Goal: Check status: Check status

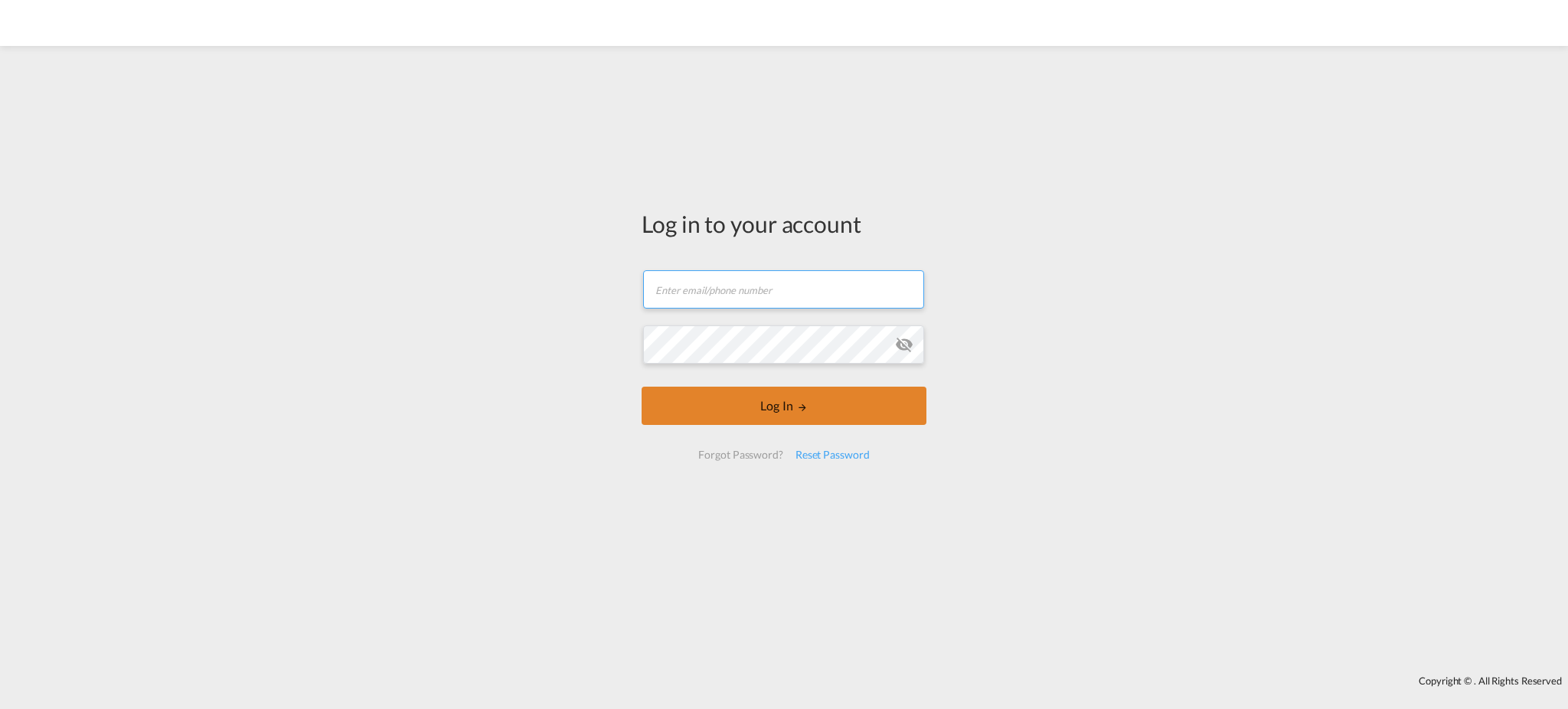
type input "[EMAIL_ADDRESS][DOMAIN_NAME]"
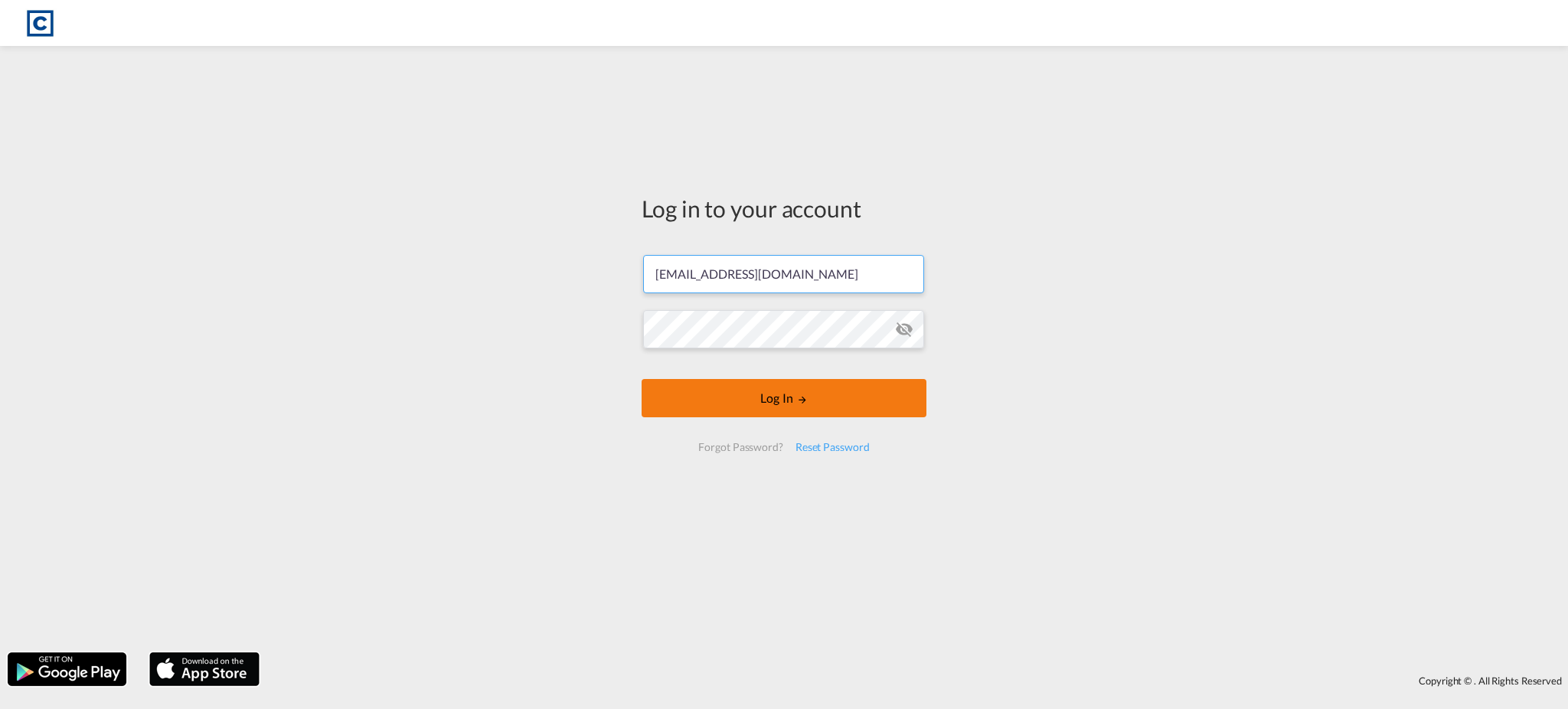
click at [848, 410] on button "Log In" at bounding box center [784, 398] width 285 height 38
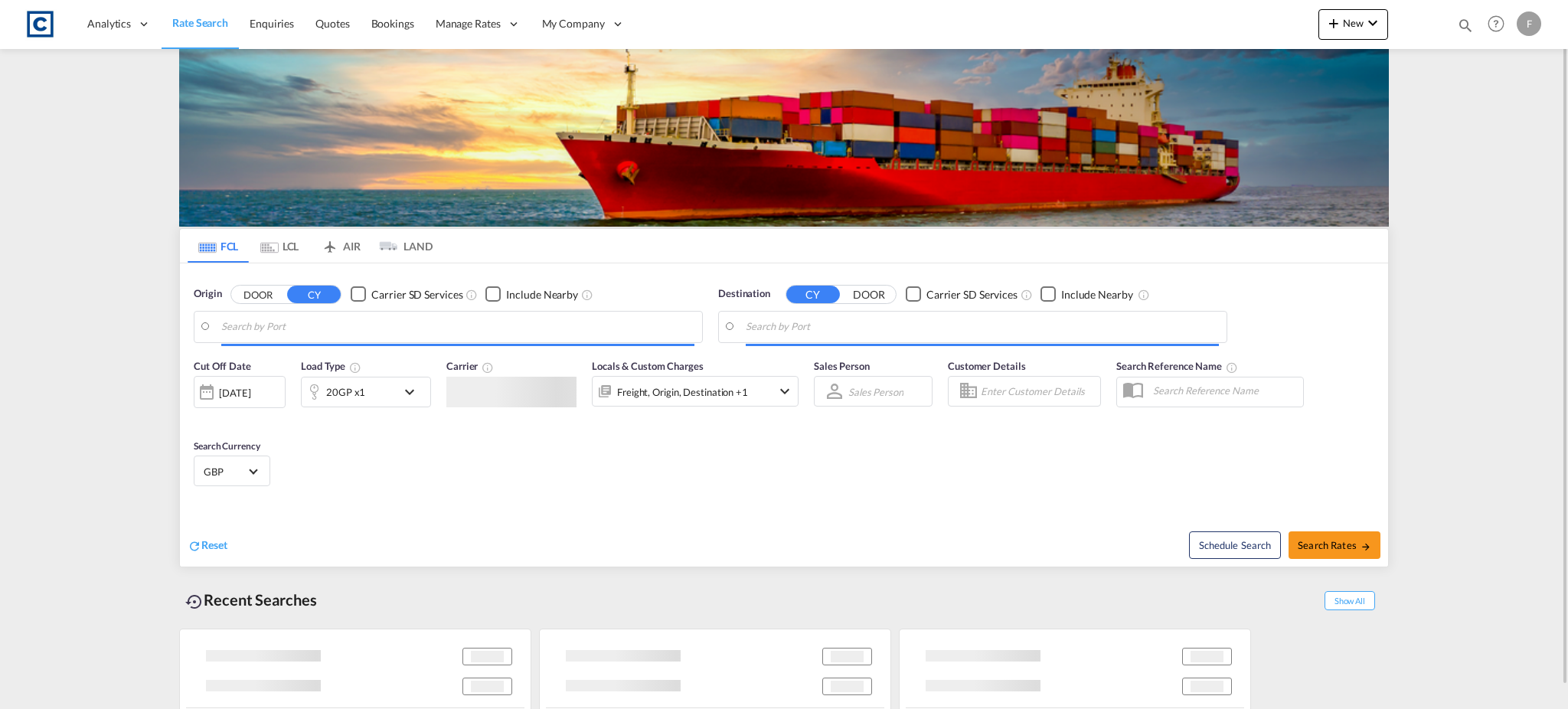
click at [747, 453] on div "Cut Off Date [DATE] [DATE] Load Type 20GP x1 Carrier Locals & Custom Charges Fr…" at bounding box center [783, 426] width 1208 height 150
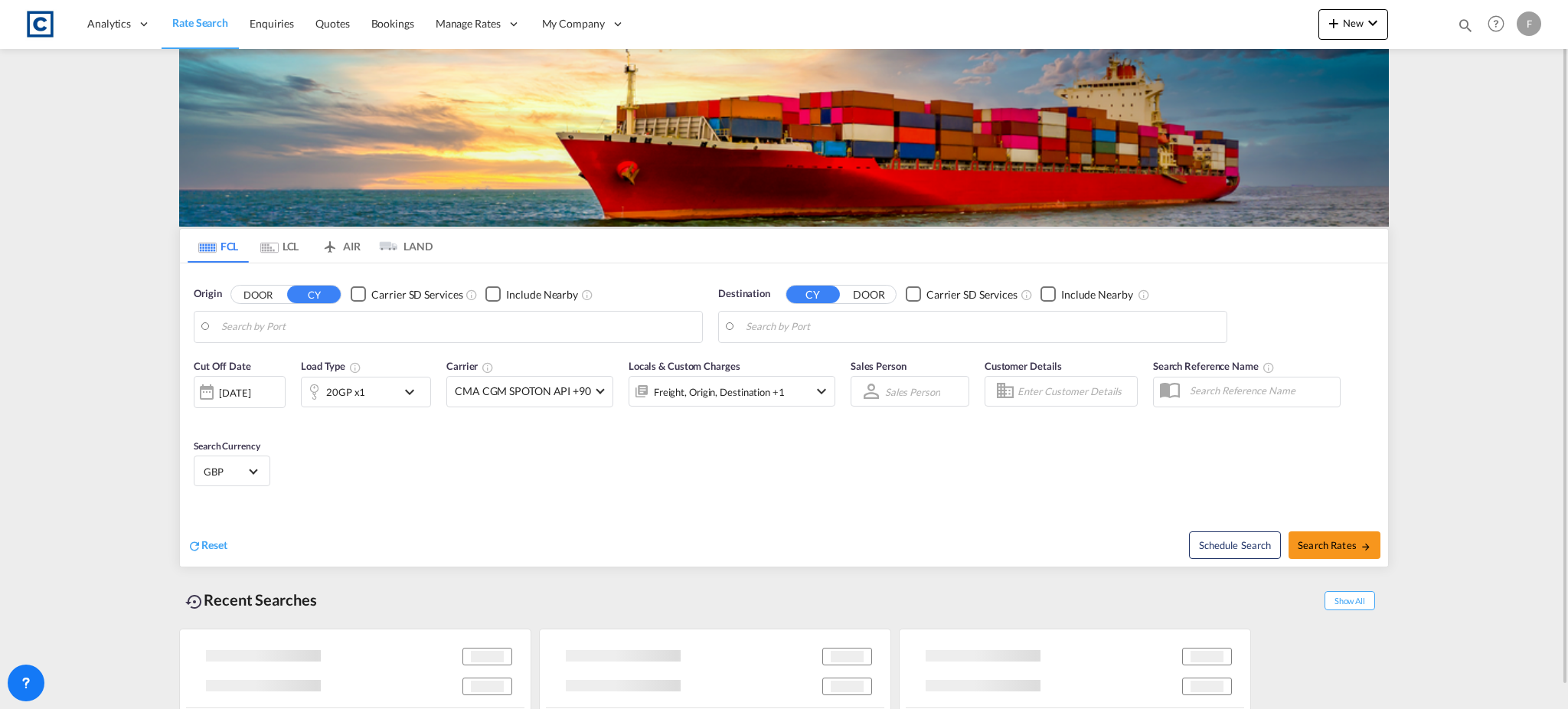
type input "GB-S36, Barnsley"
type input "[GEOGRAPHIC_DATA], ZADUR"
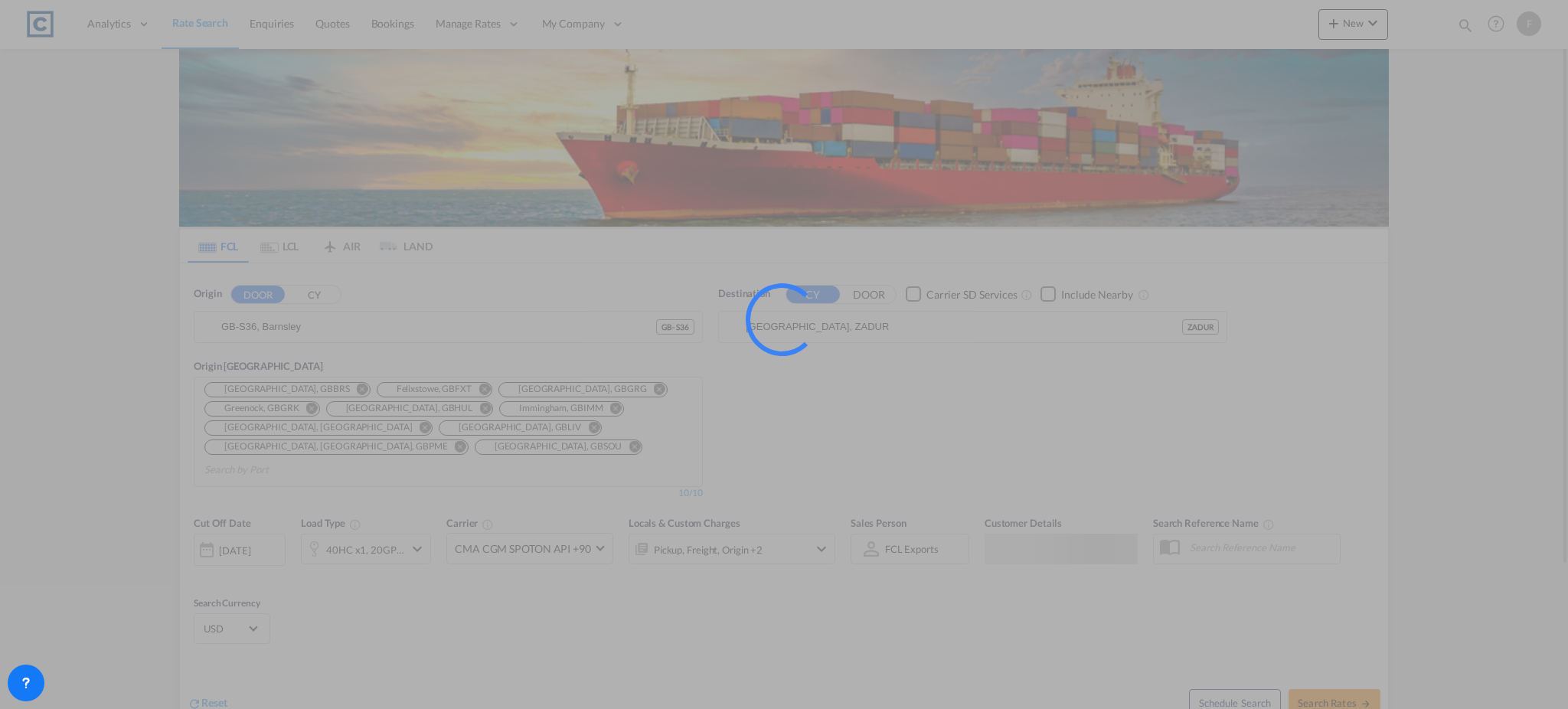
click at [1462, 29] on div at bounding box center [784, 354] width 1568 height 709
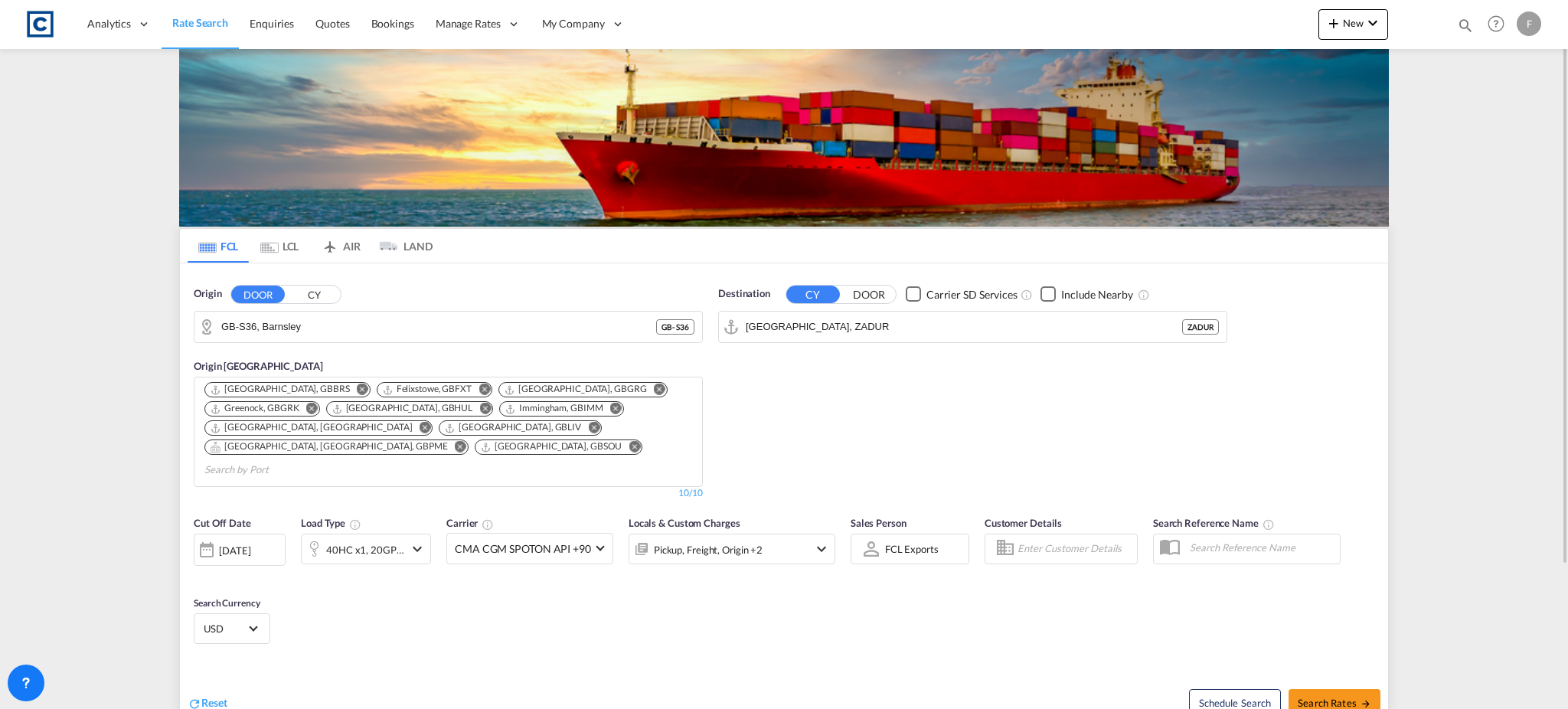
click at [1463, 24] on md-icon "icon-magnify" at bounding box center [1465, 25] width 17 height 17
click at [1245, 32] on select "Bookings Quotes Enquiries" at bounding box center [1222, 25] width 73 height 28
select select "Quotes"
click at [1185, 12] on select "Bookings Quotes Enquiries" at bounding box center [1222, 25] width 73 height 28
click at [1271, 36] on input at bounding box center [1350, 25] width 190 height 27
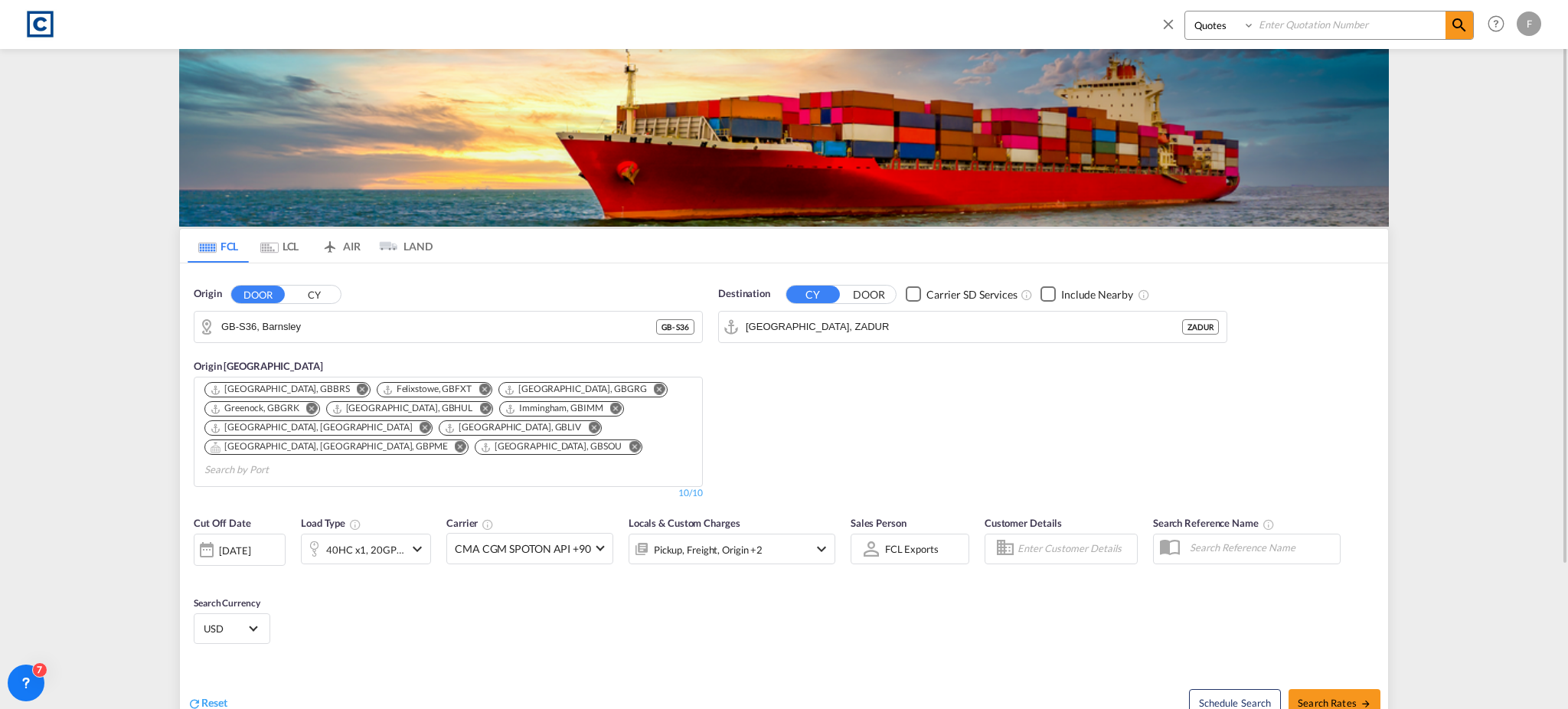
paste input "CAD000009382"
type input "CAD000009382"
click at [1453, 26] on md-icon "icon-magnify" at bounding box center [1460, 25] width 18 height 18
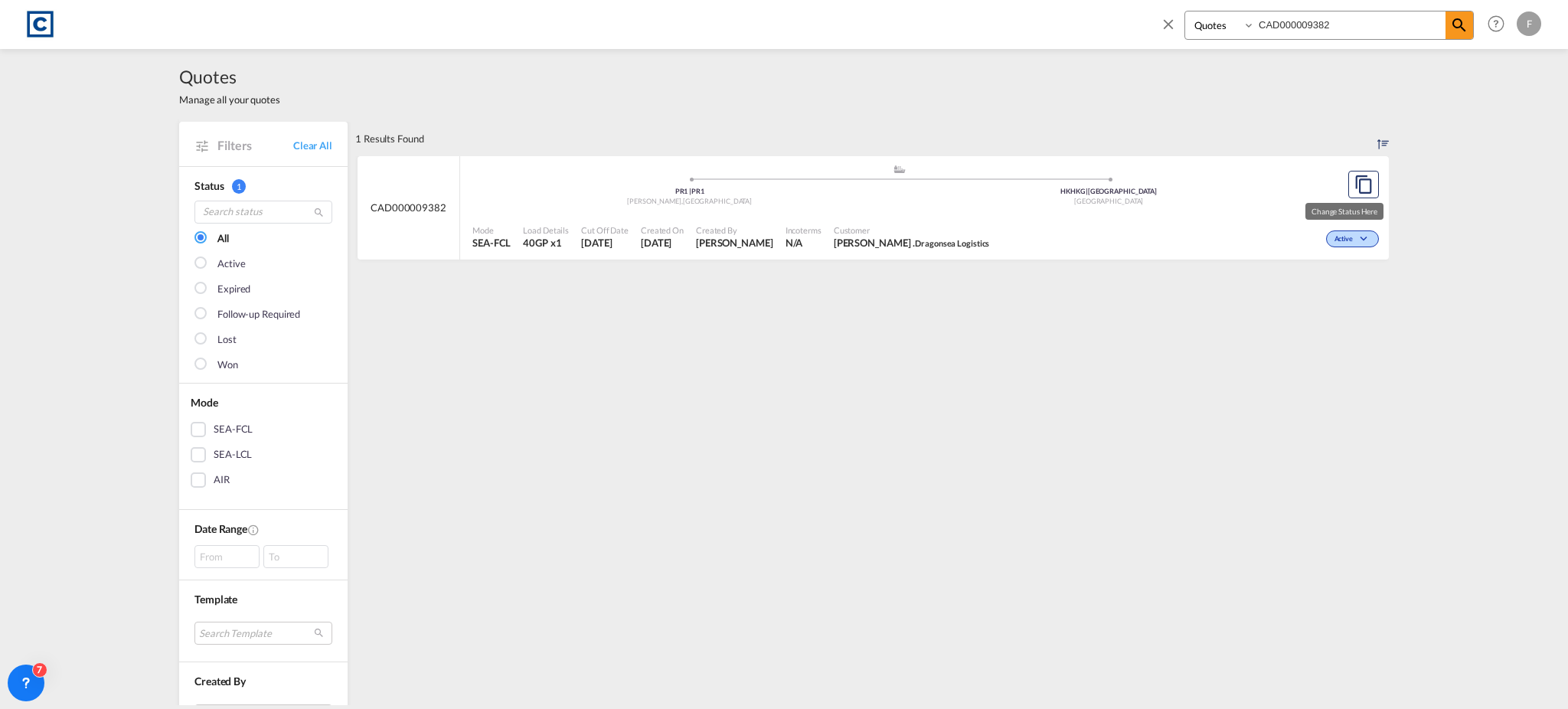
click at [1334, 241] on span "Active" at bounding box center [1345, 240] width 23 height 11
click at [1314, 307] on span "Won" at bounding box center [1322, 304] width 39 height 17
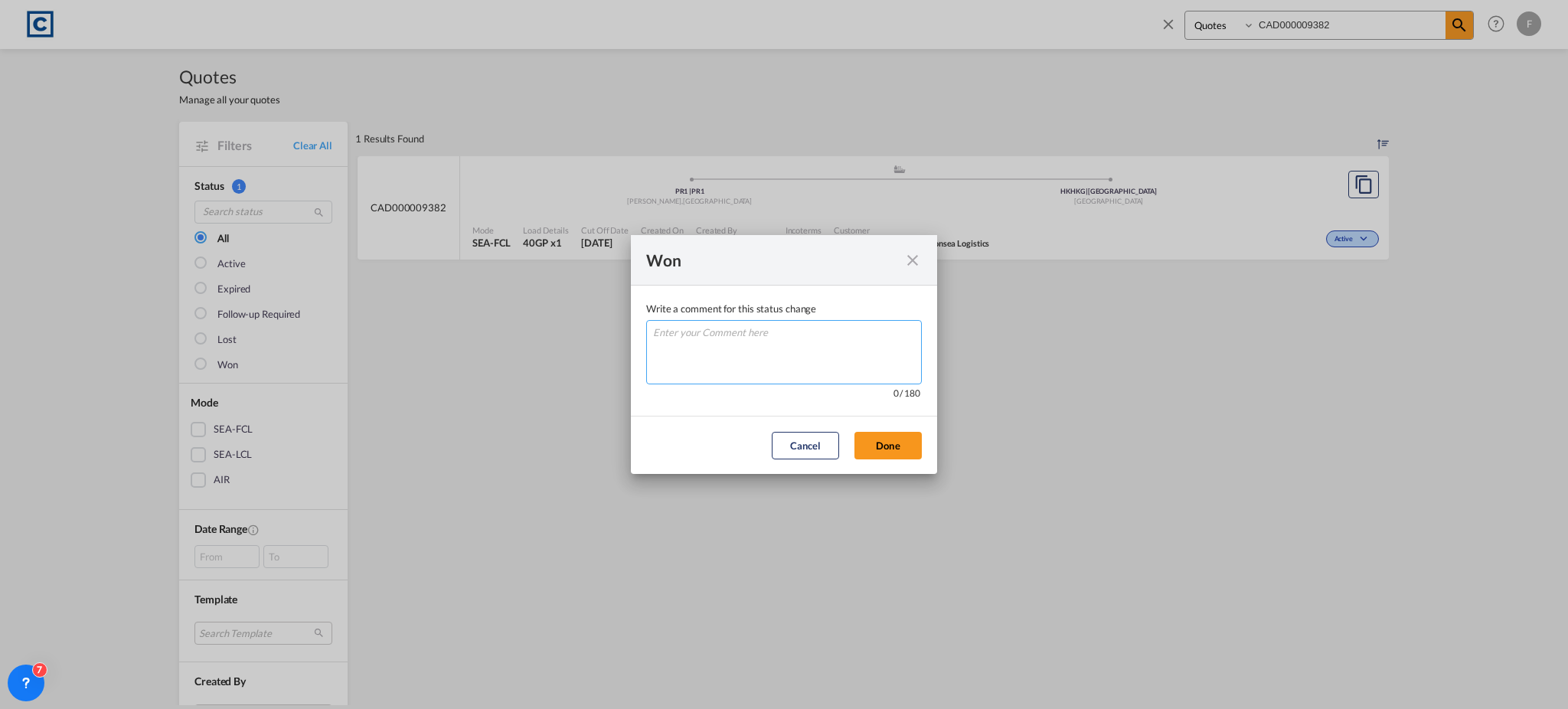
click at [844, 362] on textarea "Write a comment ..." at bounding box center [784, 352] width 276 height 64
type textarea "W"
click at [909, 452] on button "Done" at bounding box center [888, 446] width 68 height 28
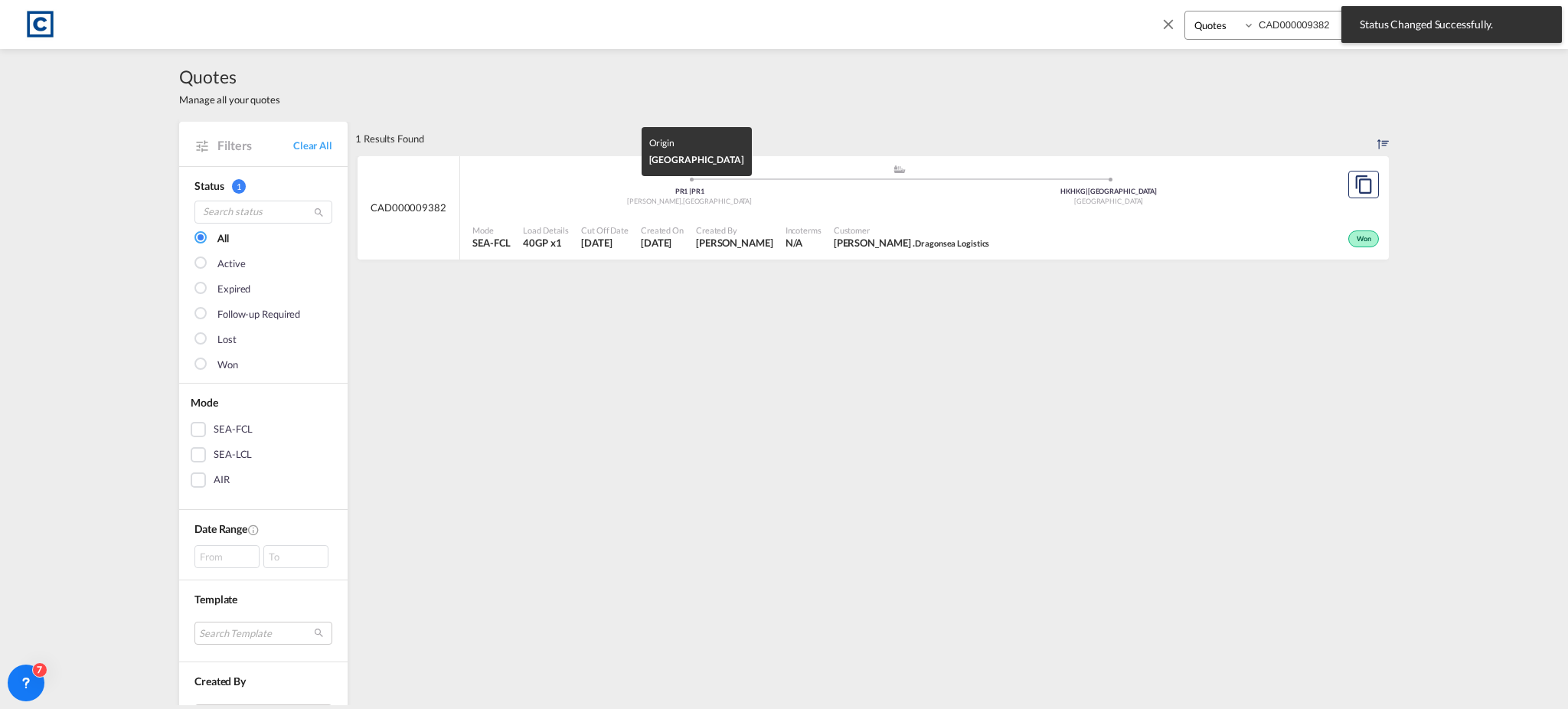
click at [770, 189] on div "PR1 | PR1" at bounding box center [689, 191] width 420 height 10
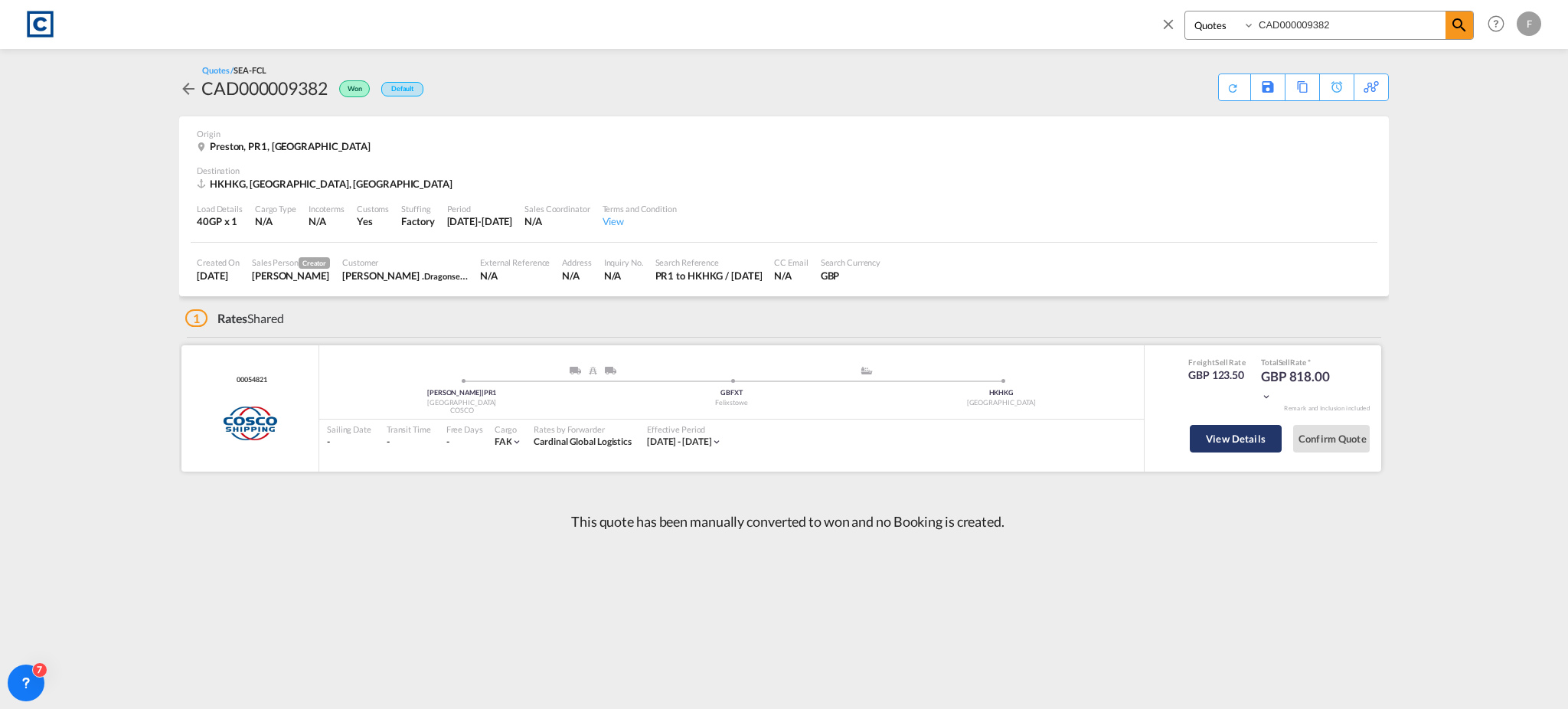
click at [1231, 438] on button "View Details" at bounding box center [1236, 438] width 92 height 28
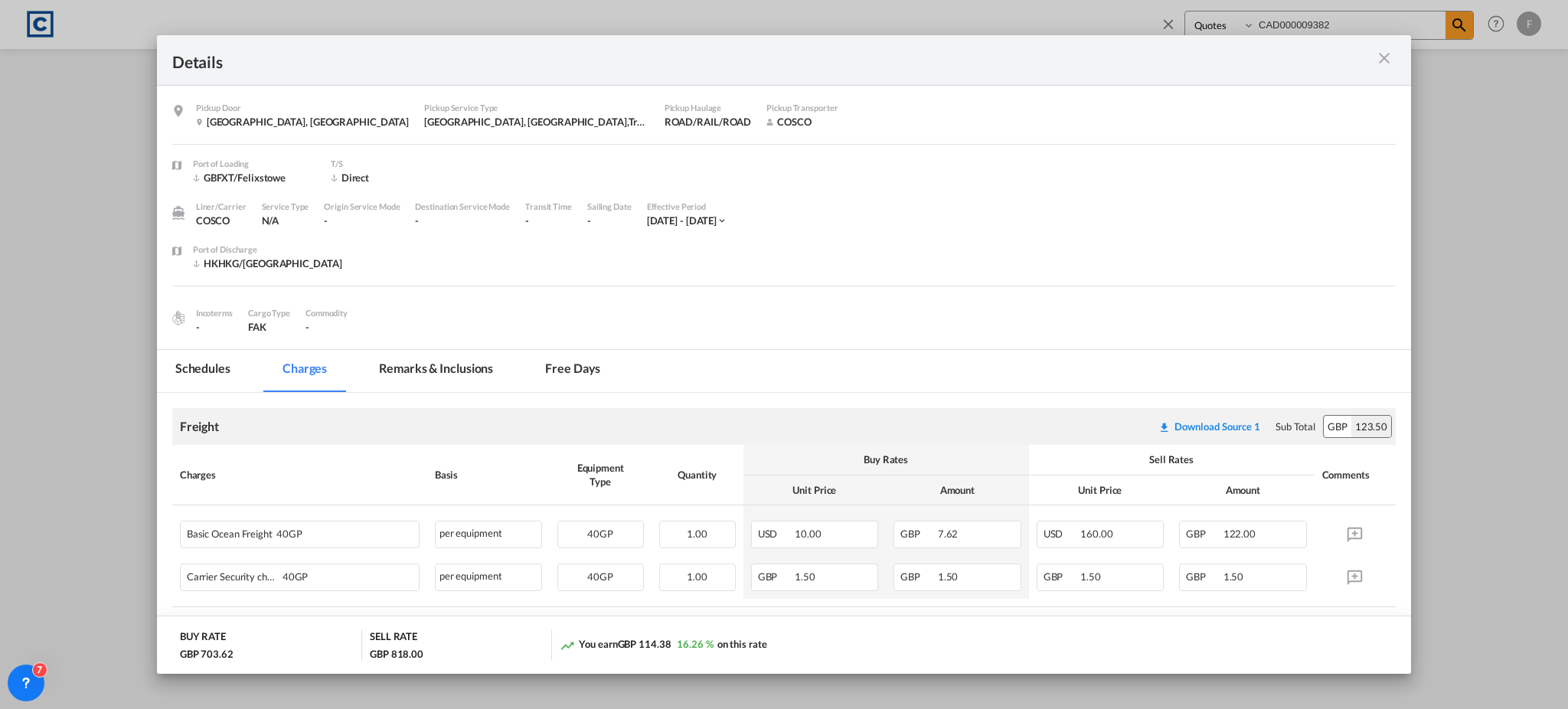
click at [1382, 62] on md-icon "icon-close m-3 fg-AAA8AD cursor" at bounding box center [1384, 58] width 18 height 18
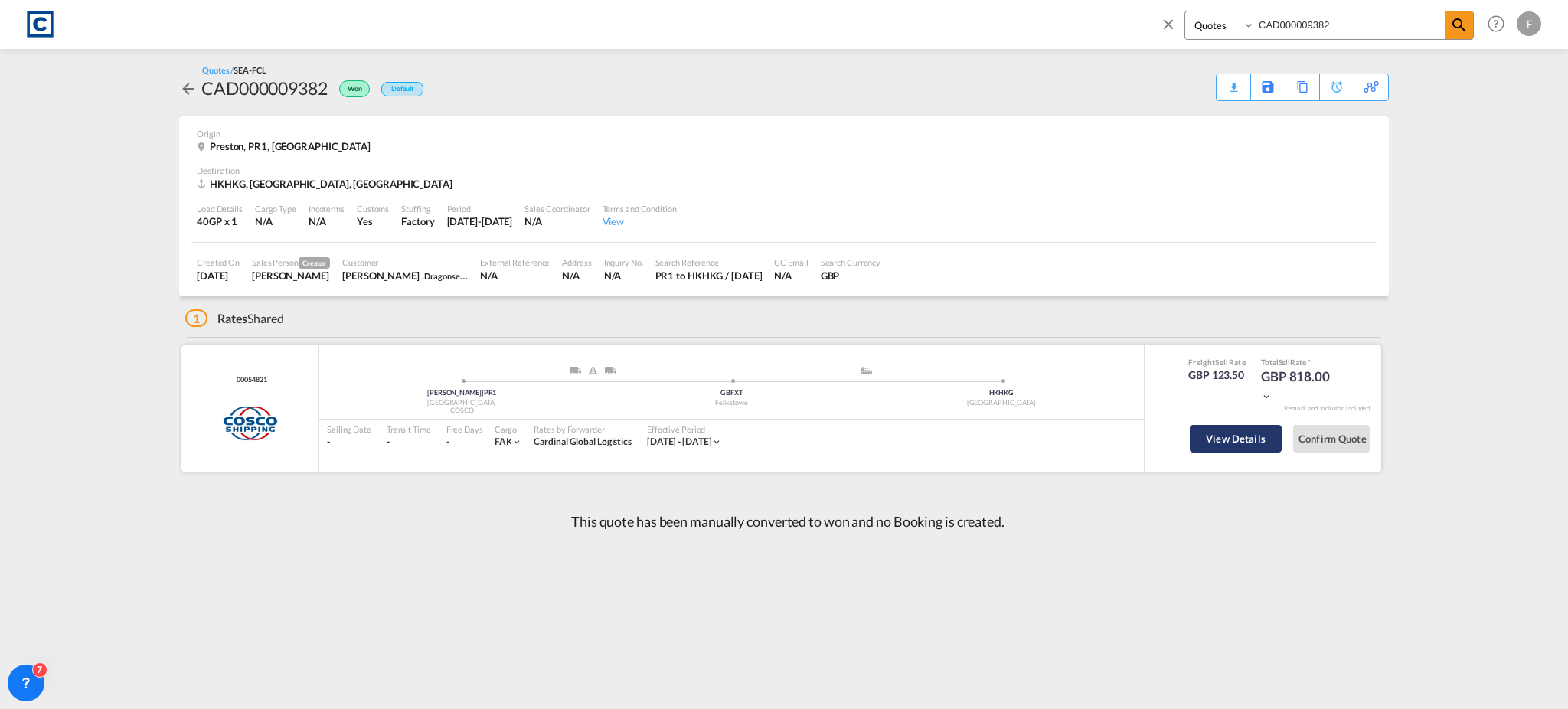
click at [1242, 427] on button "View Details" at bounding box center [1236, 438] width 92 height 28
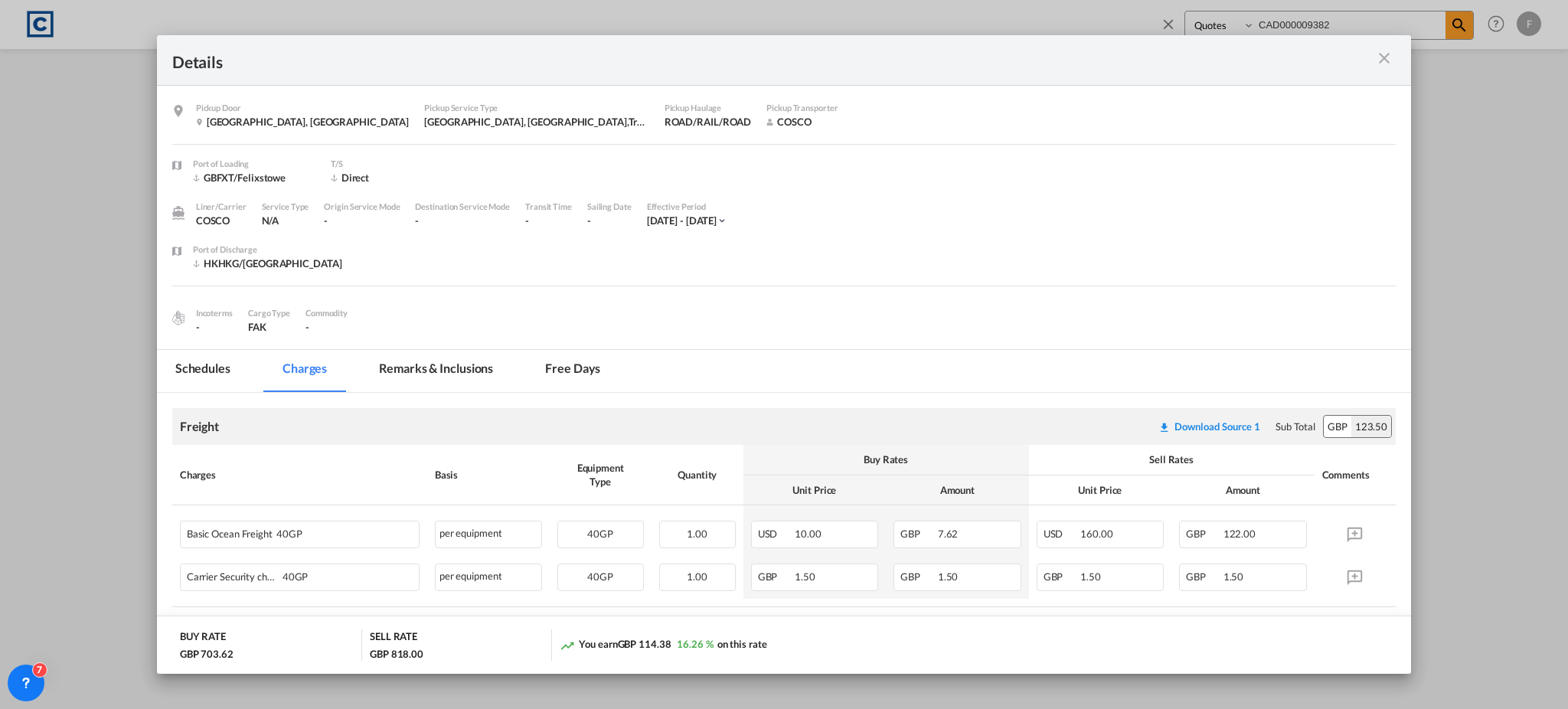
click at [1388, 60] on md-icon "icon-close m-3 fg-AAA8AD cursor" at bounding box center [1384, 58] width 18 height 18
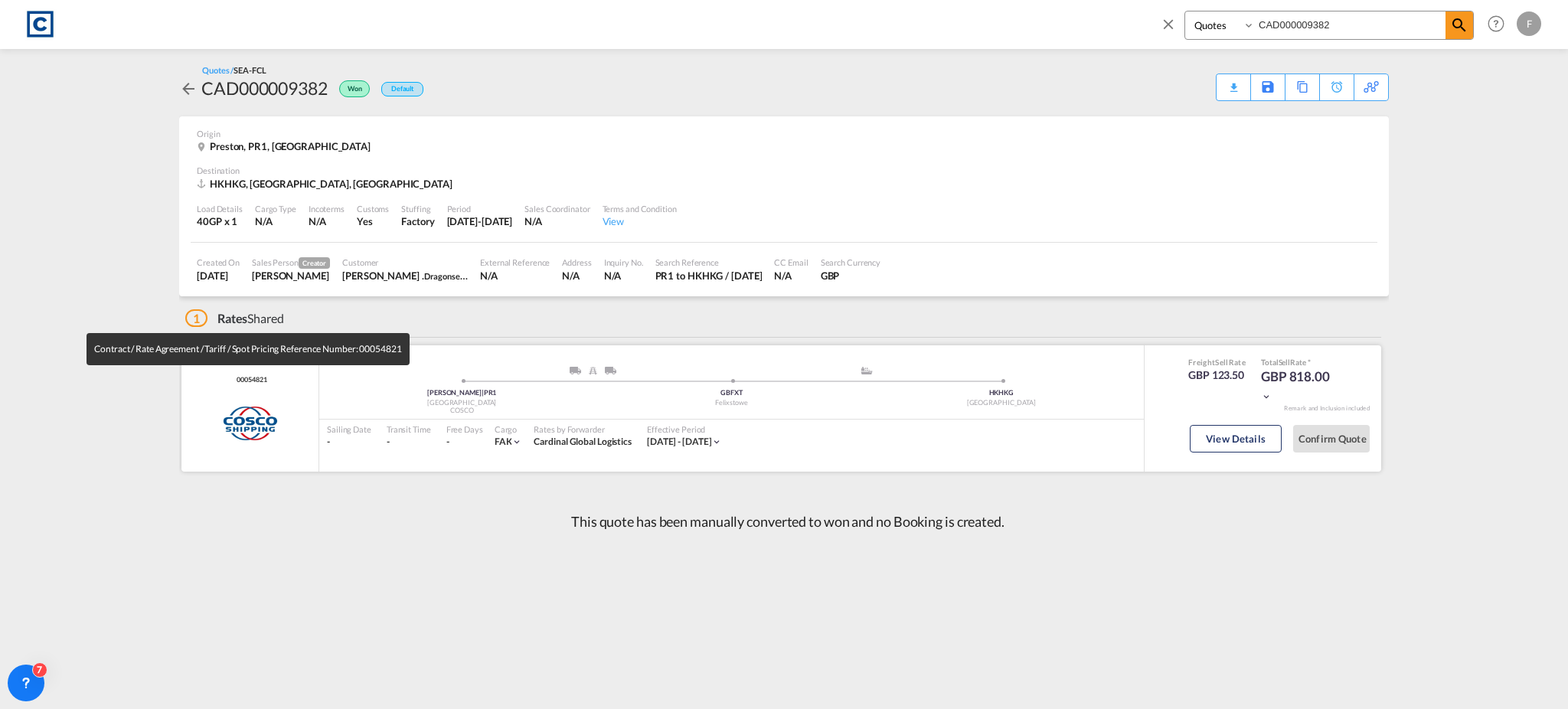
click at [250, 376] on span "00054821" at bounding box center [249, 380] width 33 height 10
copy span "00054821"
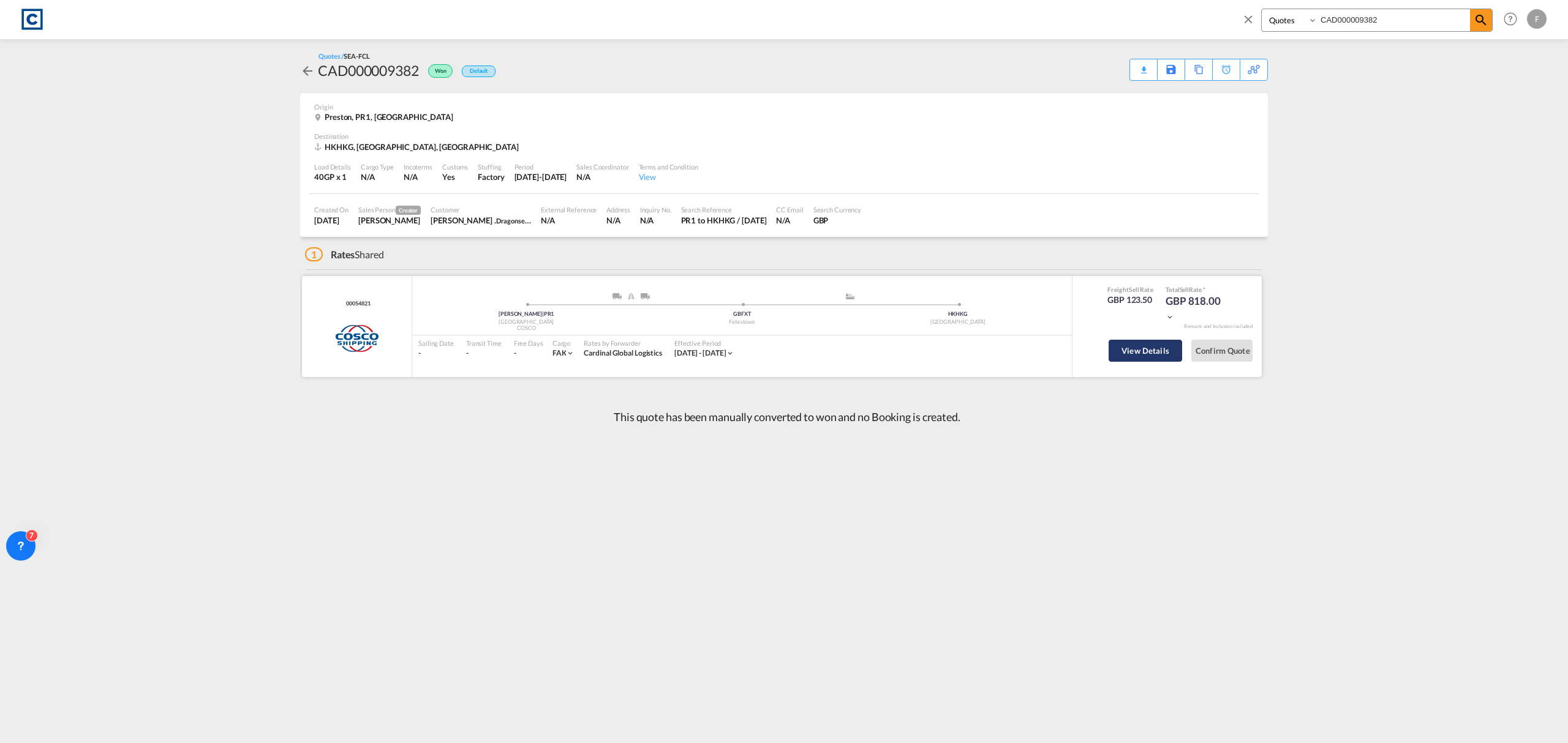
click at [1136, 353] on button "View Details" at bounding box center [1145, 351] width 74 height 22
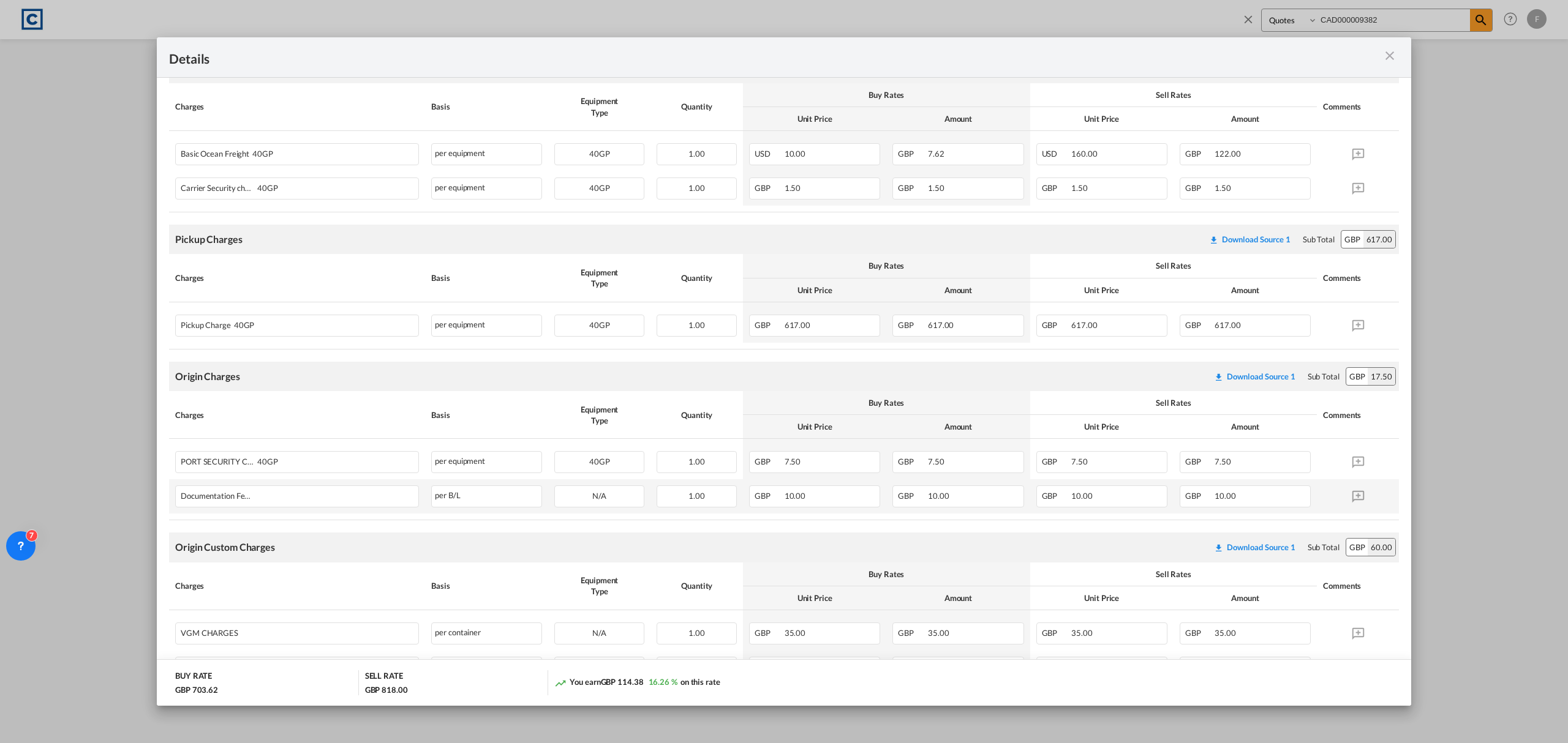
scroll to position [245, 0]
